Goal: Use online tool/utility: Utilize a website feature to perform a specific function

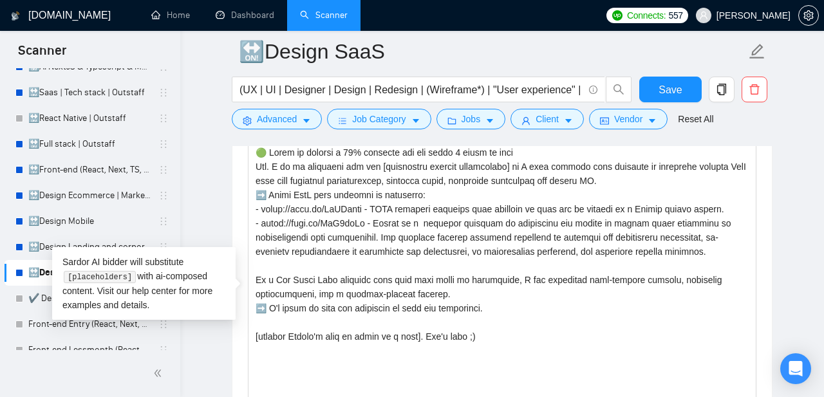
scroll to position [413, 0]
click at [75, 216] on link "🔛Design Mobile" at bounding box center [89, 221] width 122 height 26
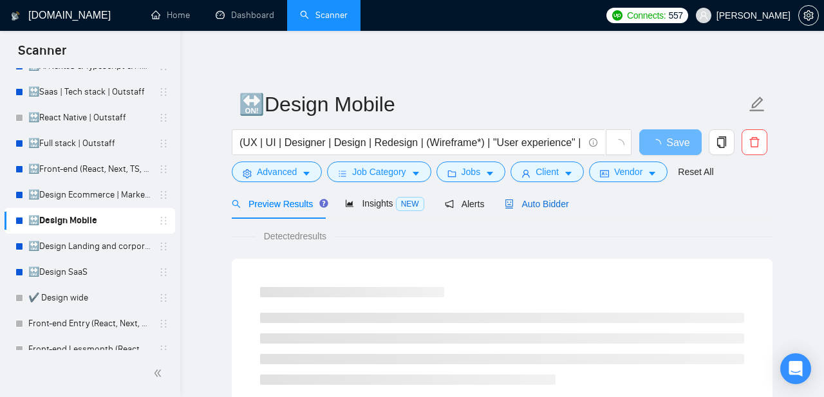
click at [536, 203] on span "Auto Bidder" at bounding box center [536, 204] width 64 height 10
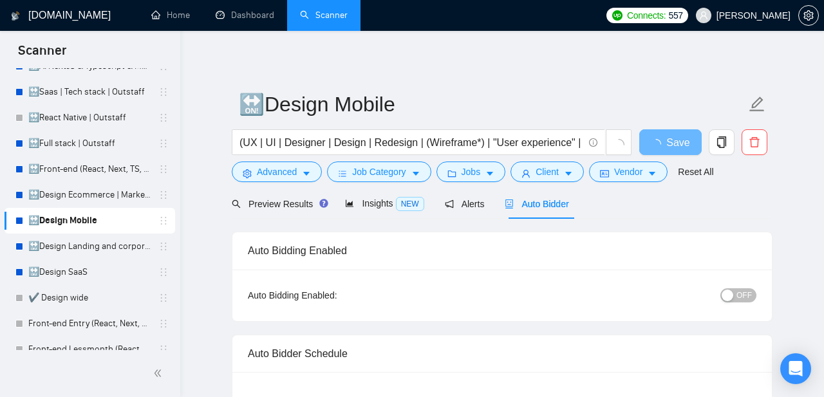
radio input "false"
radio input "true"
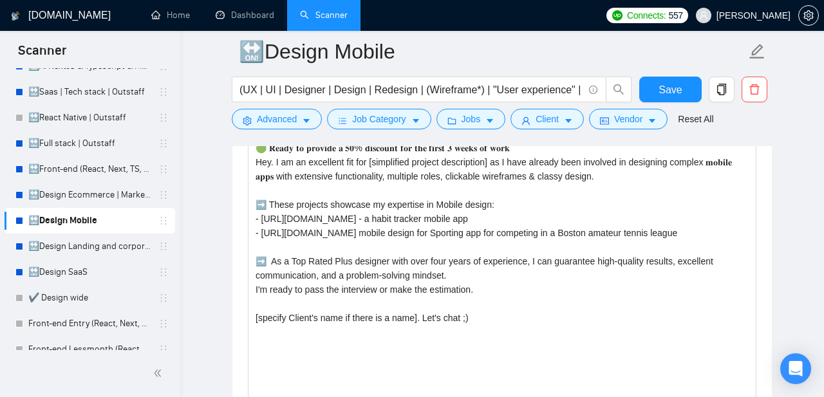
scroll to position [1596, 0]
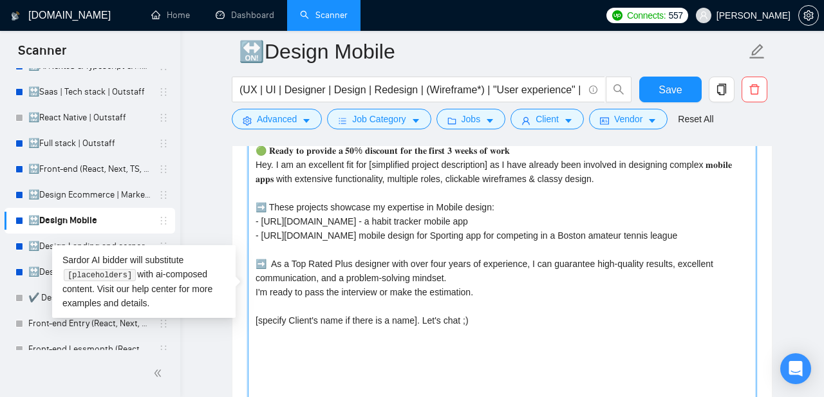
drag, startPoint x: 707, startPoint y: 240, endPoint x: 252, endPoint y: 216, distance: 455.6
click at [252, 216] on textarea "🟢 𝐑𝐞𝐚𝐝𝐲 𝐭𝐨 𝐩𝐫𝐨𝐯𝐢𝐝𝐞 𝐚 𝟓𝟎% 𝐝𝐢𝐬𝐜𝐨𝐮𝐧𝐭 𝐟𝐨𝐫 𝐭𝐡𝐞 𝐟𝐢𝐫𝐬𝐭 𝟑 𝐰𝐞𝐞𝐤𝐬 𝐨𝐟 𝐰𝐨𝐫𝐤 Hey. I am an ex…" at bounding box center [502, 285] width 508 height 290
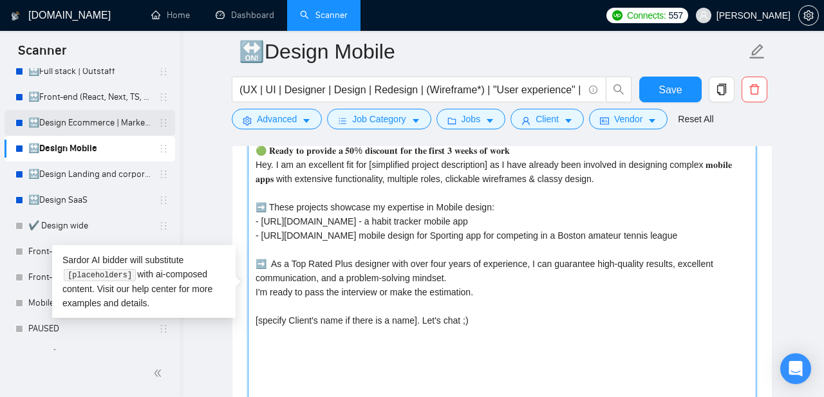
scroll to position [484, 0]
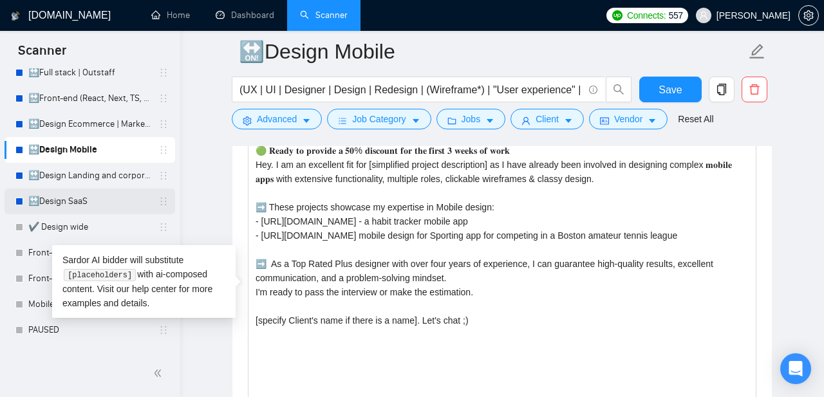
click at [95, 205] on link "🔛Design SaaS" at bounding box center [89, 202] width 122 height 26
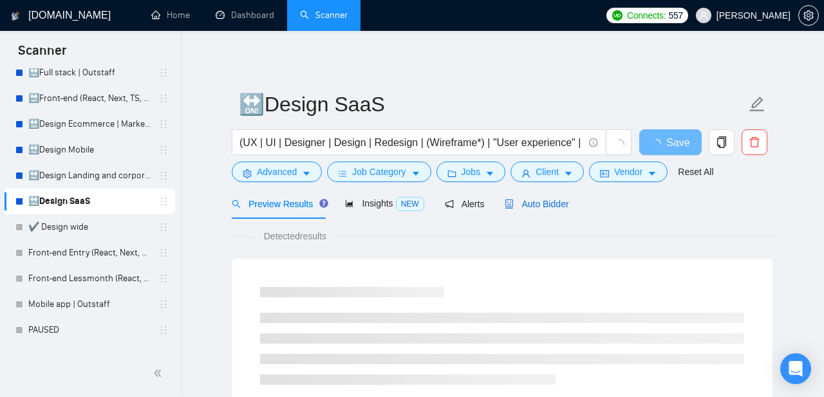
click at [545, 205] on span "Auto Bidder" at bounding box center [536, 204] width 64 height 10
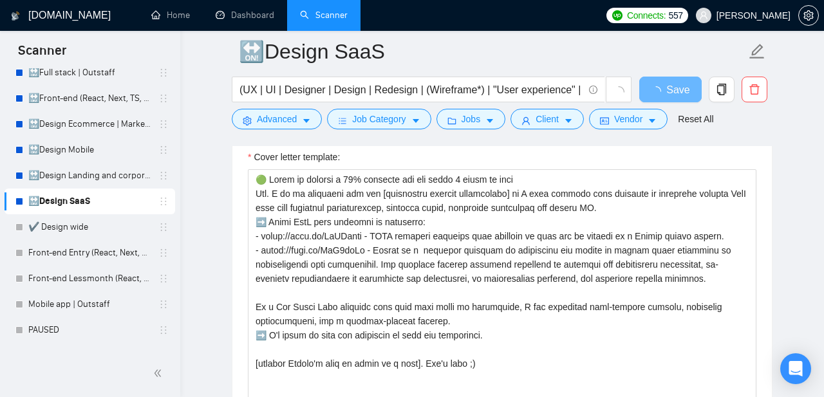
scroll to position [1636, 0]
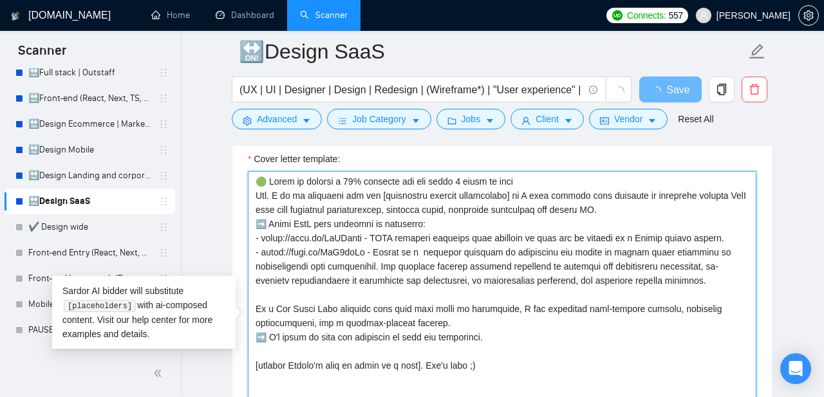
drag, startPoint x: 706, startPoint y: 286, endPoint x: 246, endPoint y: 243, distance: 462.1
click at [248, 243] on textarea "Cover letter template:" at bounding box center [502, 316] width 508 height 290
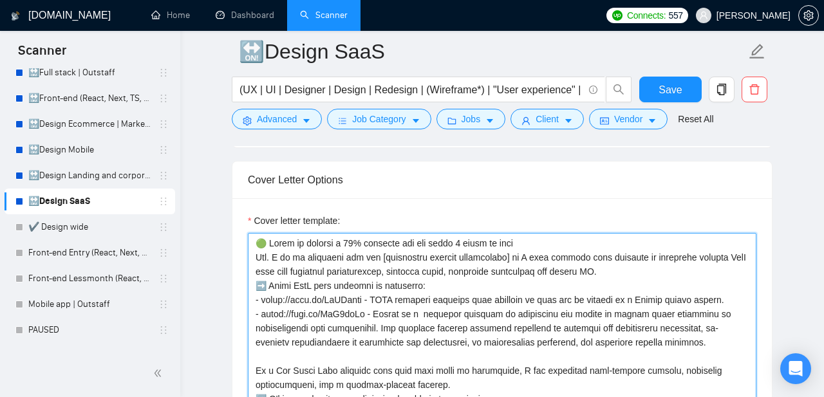
scroll to position [1540, 0]
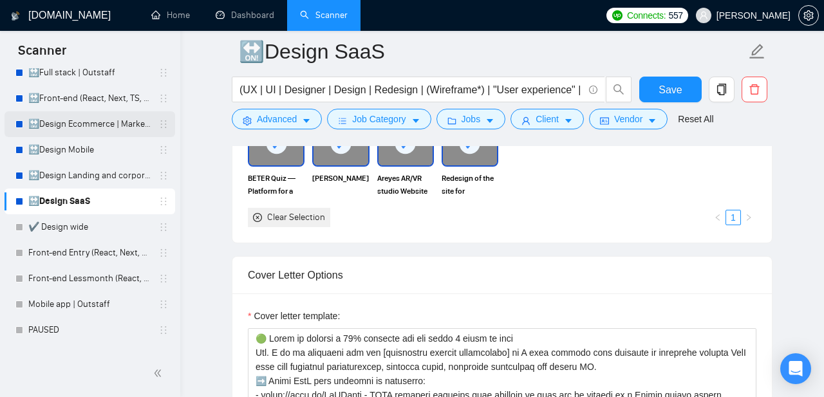
click at [70, 124] on link "🔛Design Ecommerce | Marketplace" at bounding box center [89, 124] width 122 height 26
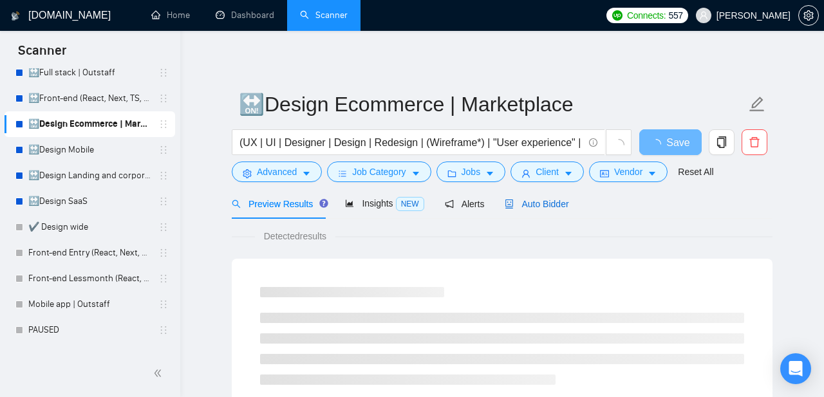
click at [567, 200] on span "Auto Bidder" at bounding box center [536, 204] width 64 height 10
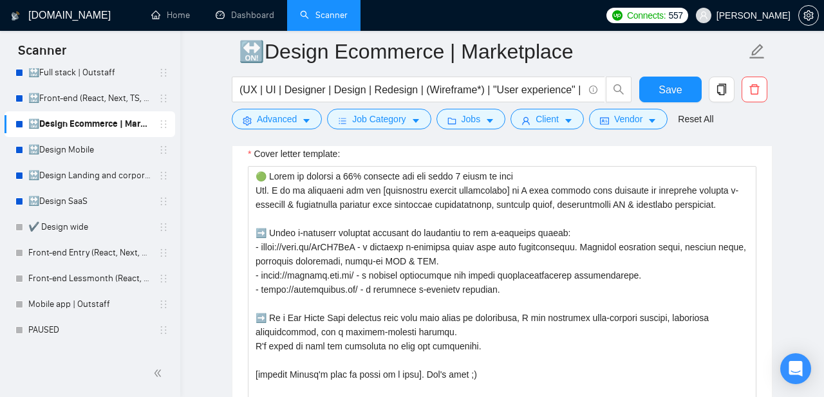
scroll to position [1560, 0]
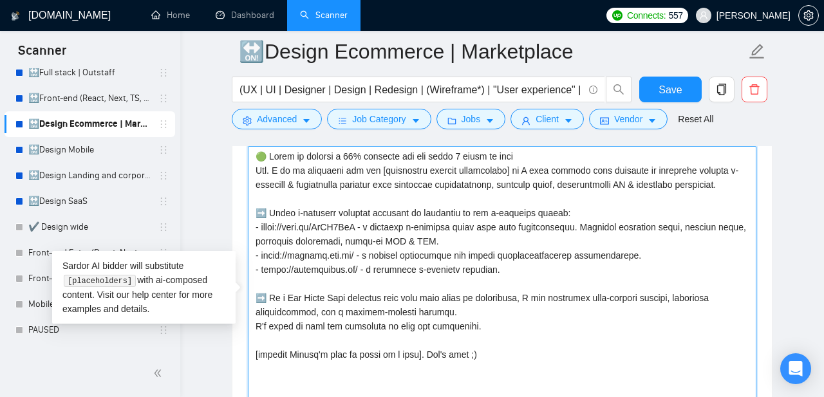
drag, startPoint x: 521, startPoint y: 278, endPoint x: 247, endPoint y: 232, distance: 278.0
click at [248, 232] on textarea "Cover letter template:" at bounding box center [502, 291] width 508 height 290
